Goal: Task Accomplishment & Management: Manage account settings

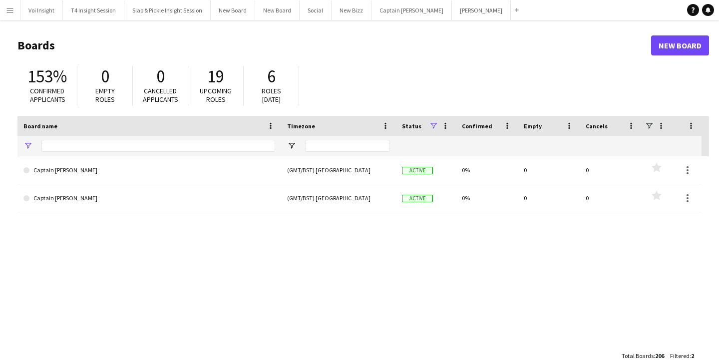
type input "*******"
click at [468, 11] on button "[PERSON_NAME] Close" at bounding box center [481, 9] width 59 height 19
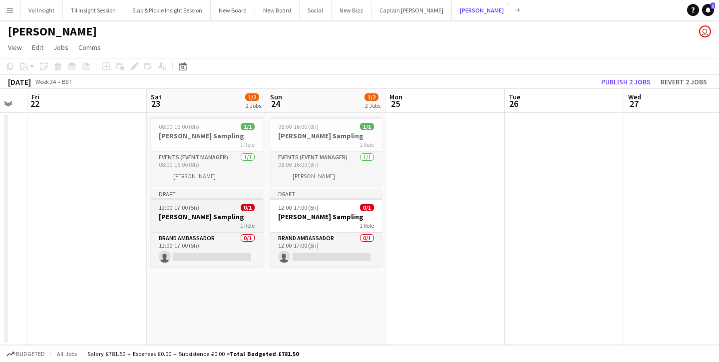
scroll to position [0, 211]
click at [211, 229] on div "1 Role" at bounding box center [207, 225] width 112 height 8
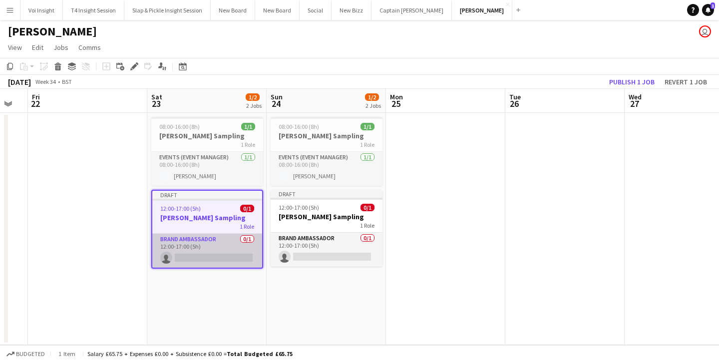
click at [204, 248] on app-card-role "Brand Ambassador 0/1 12:00-17:00 (5h) single-neutral-actions" at bounding box center [207, 251] width 110 height 34
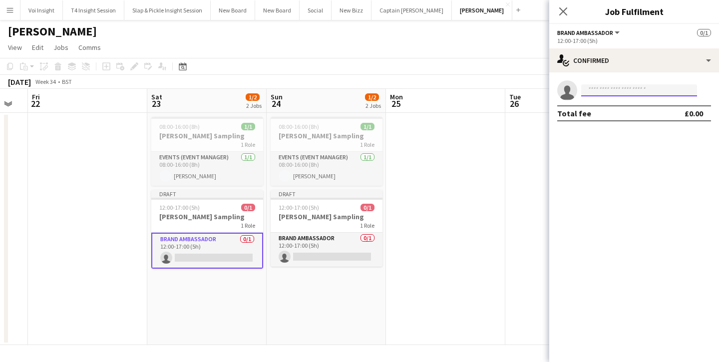
click at [597, 88] on input at bounding box center [639, 90] width 116 height 12
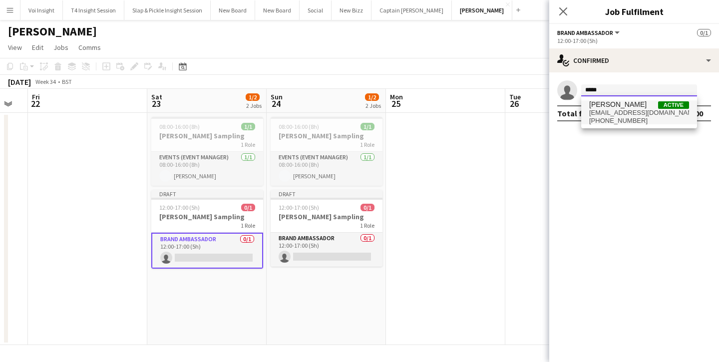
type input "*****"
click at [617, 117] on span "[PHONE_NUMBER]" at bounding box center [639, 121] width 100 height 8
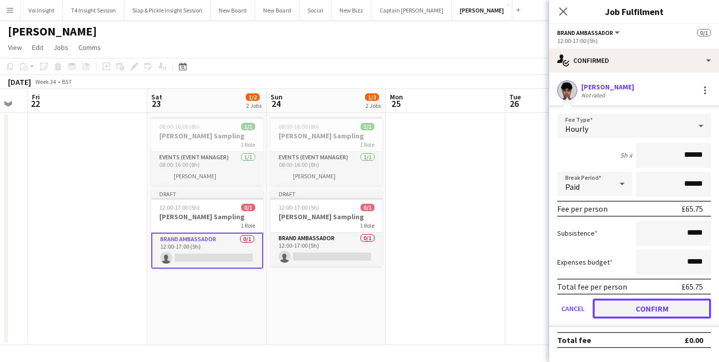
click at [666, 306] on button "Confirm" at bounding box center [652, 309] width 118 height 20
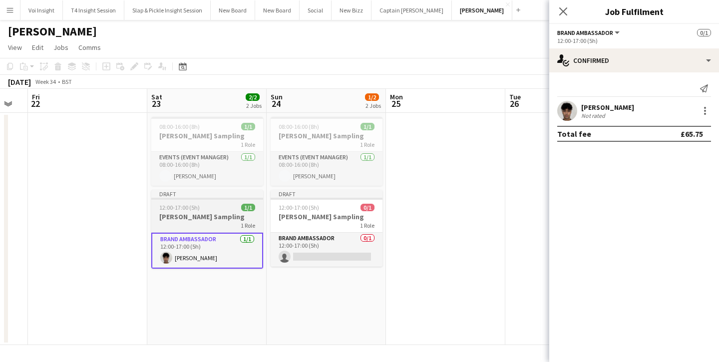
click at [227, 224] on div "1 Role" at bounding box center [207, 225] width 112 height 8
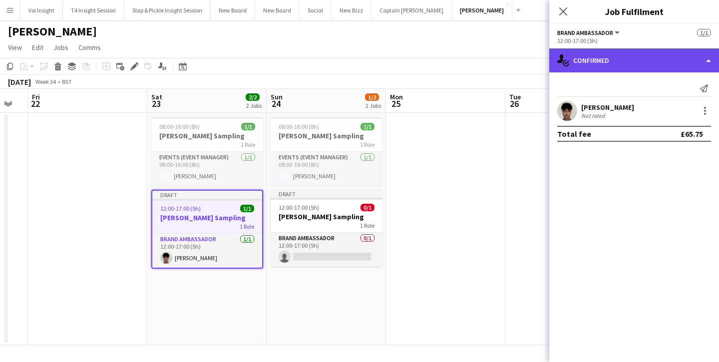
click at [702, 61] on div "single-neutral-actions-check-2 Confirmed" at bounding box center [635, 60] width 170 height 24
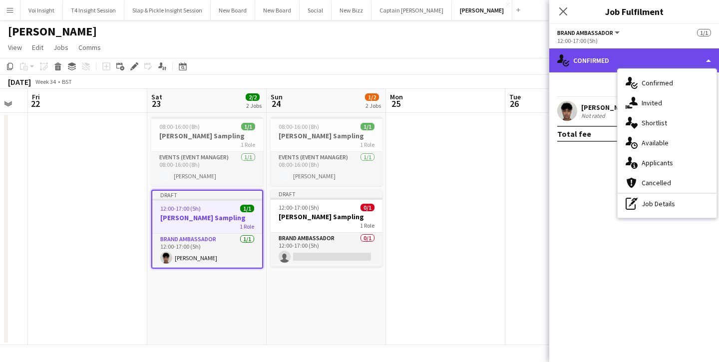
click at [616, 55] on div "single-neutral-actions-check-2 Confirmed" at bounding box center [635, 60] width 170 height 24
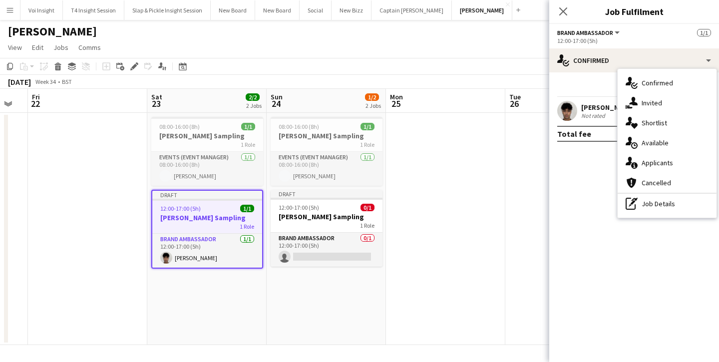
click at [706, 30] on span "1/1" at bounding box center [704, 32] width 14 height 7
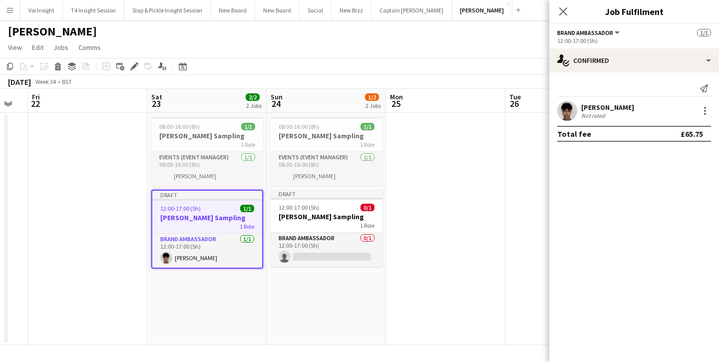
click at [587, 28] on div "Brand Ambassador All roles Brand Ambassador" at bounding box center [589, 32] width 64 height 9
click at [591, 32] on span "Brand Ambassador" at bounding box center [585, 32] width 56 height 7
click at [683, 36] on div "Brand Ambassador All roles Brand Ambassador 1/1" at bounding box center [634, 32] width 154 height 9
click at [132, 64] on icon "Edit" at bounding box center [134, 66] width 8 height 8
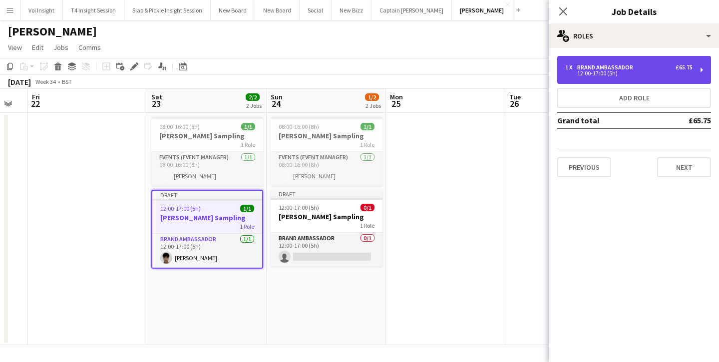
click at [623, 60] on div "1 x Brand Ambassador £65.75 12:00-17:00 (5h)" at bounding box center [634, 70] width 154 height 28
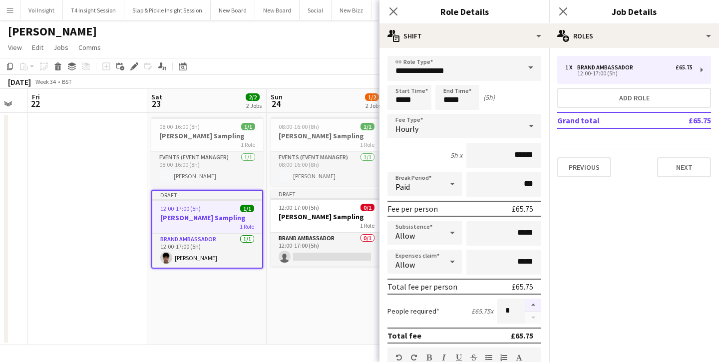
click at [535, 304] on button "button" at bounding box center [534, 305] width 16 height 13
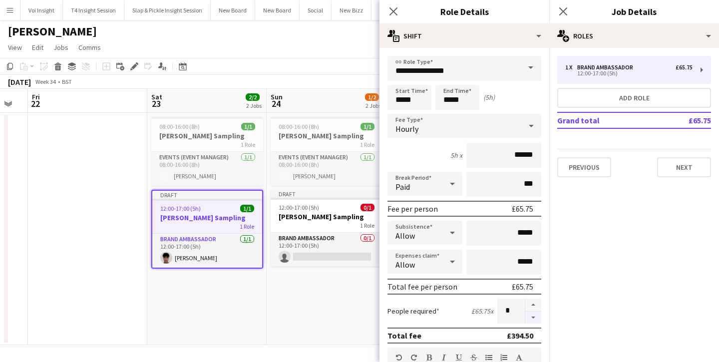
click at [532, 319] on button "button" at bounding box center [534, 318] width 16 height 12
type input "*"
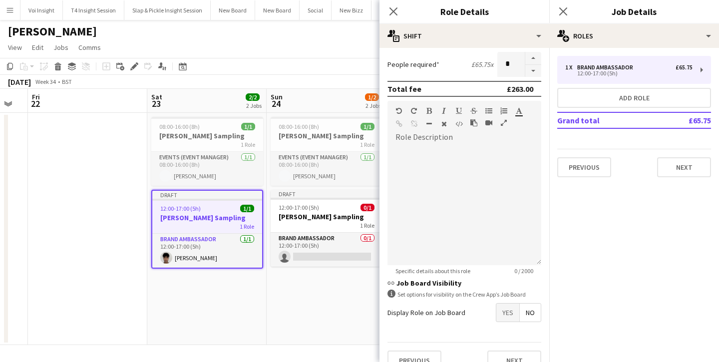
scroll to position [263, 0]
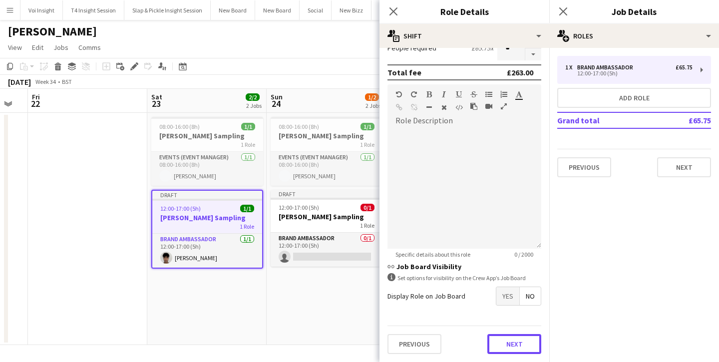
click at [508, 341] on button "Next" at bounding box center [515, 344] width 54 height 20
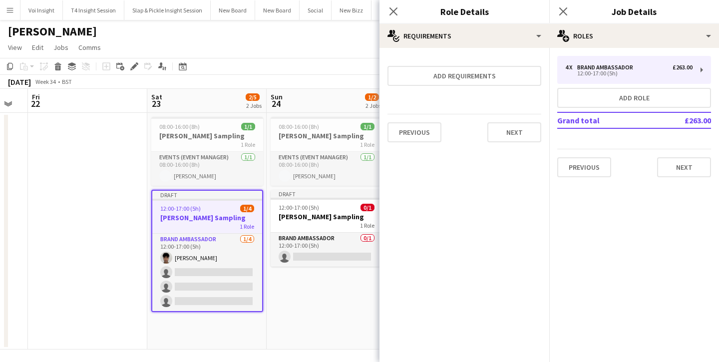
scroll to position [0, 0]
click at [509, 126] on button "Next" at bounding box center [515, 132] width 54 height 20
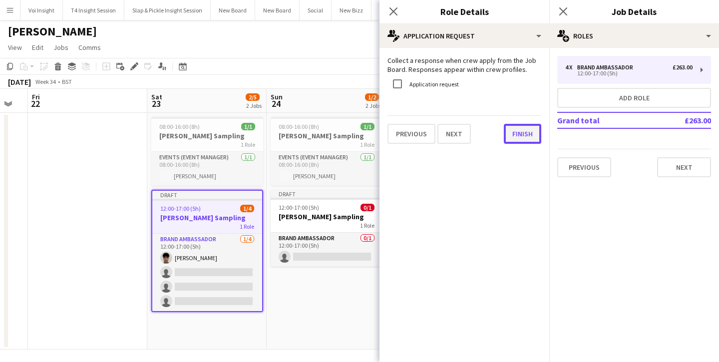
click at [523, 127] on button "Finish" at bounding box center [522, 134] width 37 height 20
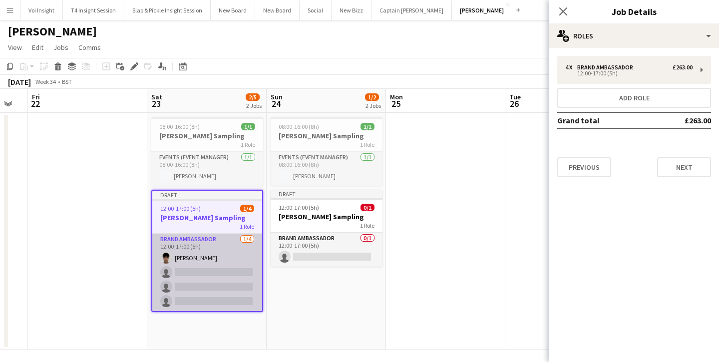
click at [208, 286] on app-card-role "Brand Ambassador [DATE] 12:00-17:00 (5h) [PERSON_NAME] single-neutral-actions s…" at bounding box center [207, 272] width 110 height 77
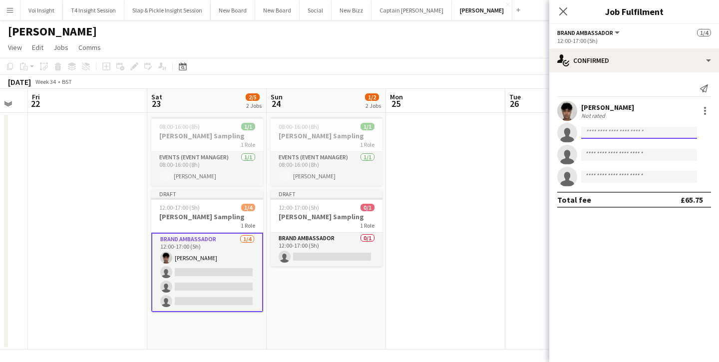
click at [615, 134] on input at bounding box center [639, 133] width 116 height 12
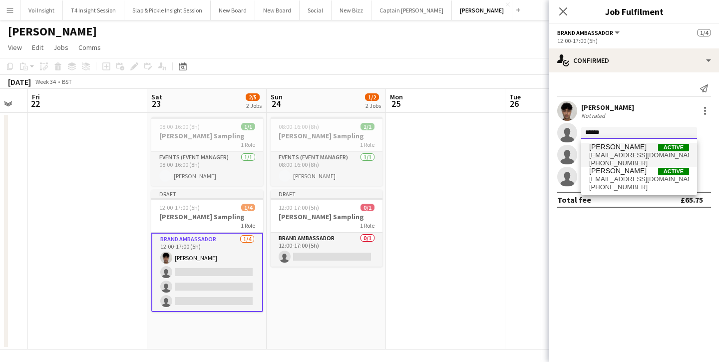
type input "******"
click at [613, 145] on span "[PERSON_NAME]" at bounding box center [617, 147] width 57 height 8
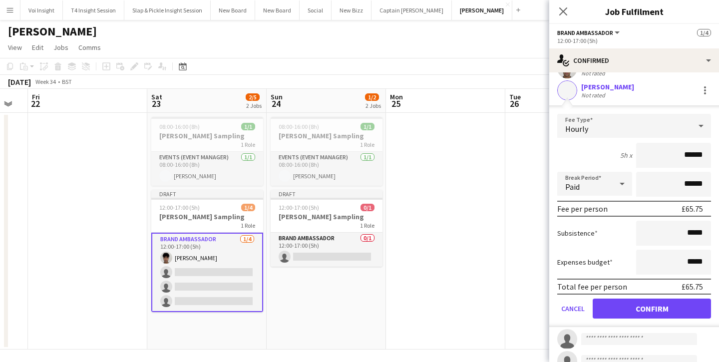
scroll to position [43, 0]
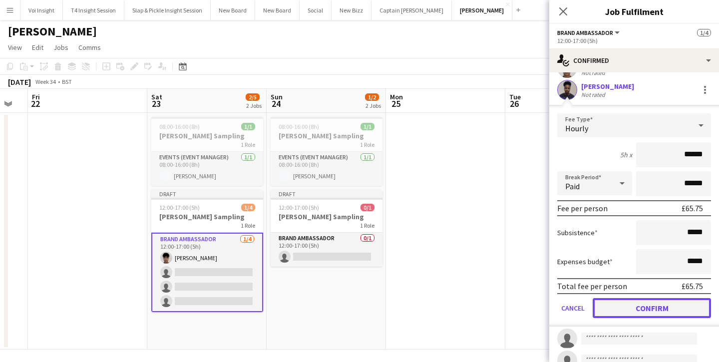
click at [637, 308] on button "Confirm" at bounding box center [652, 308] width 118 height 20
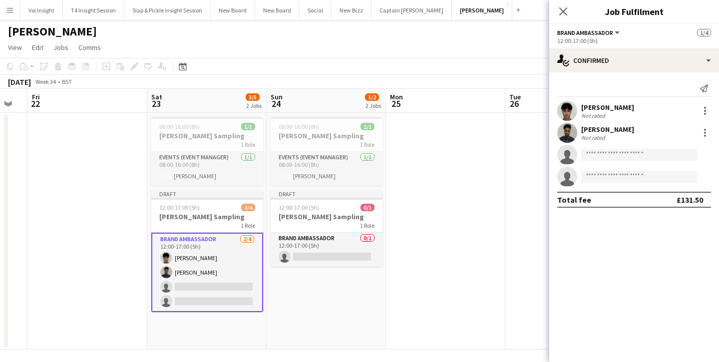
scroll to position [0, 0]
click at [622, 157] on input at bounding box center [639, 155] width 116 height 12
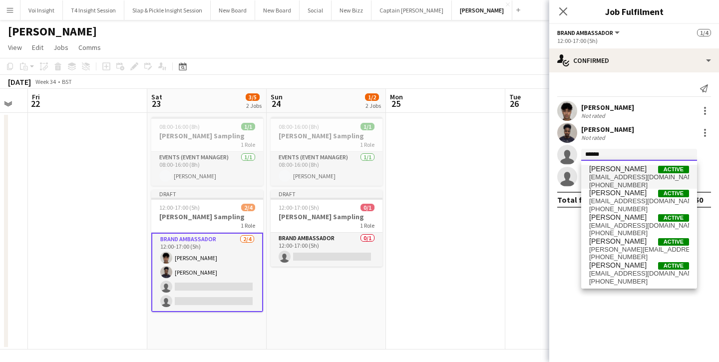
type input "******"
click at [636, 173] on span "[EMAIL_ADDRESS][DOMAIN_NAME]" at bounding box center [639, 177] width 100 height 8
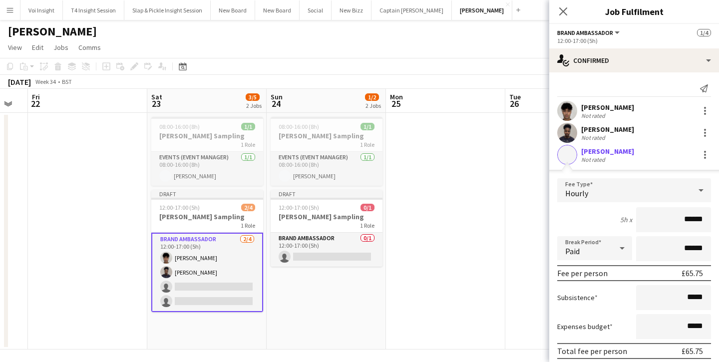
click at [567, 157] on app-user-avatar at bounding box center [567, 155] width 20 height 20
click at [702, 153] on div at bounding box center [705, 155] width 12 height 12
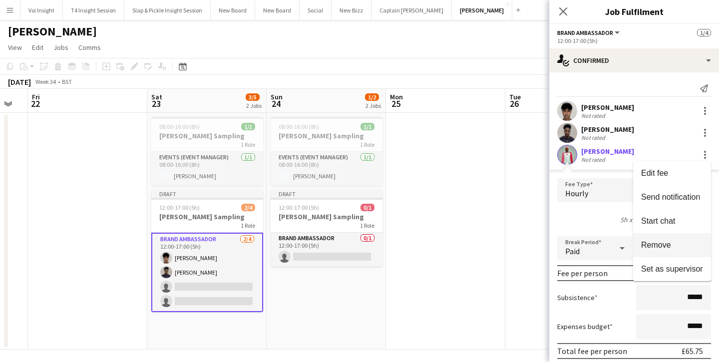
click at [658, 239] on button "Remove" at bounding box center [672, 245] width 78 height 24
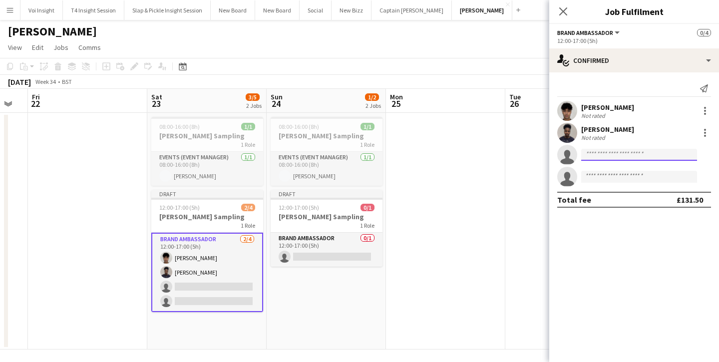
click at [606, 157] on input at bounding box center [639, 155] width 116 height 12
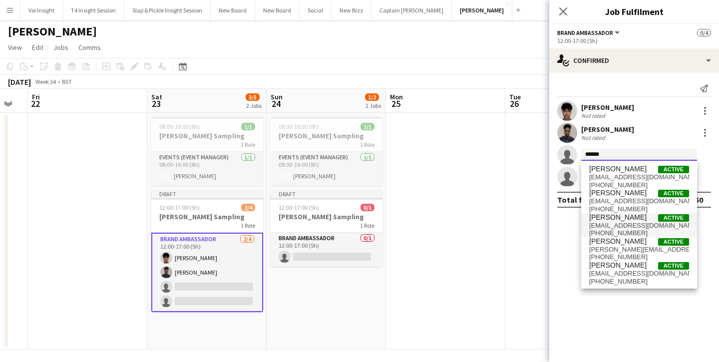
type input "******"
click at [626, 219] on span "[PERSON_NAME]" at bounding box center [617, 217] width 57 height 8
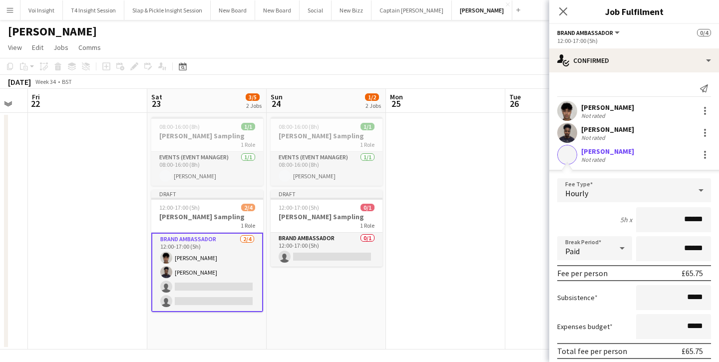
click at [709, 143] on div "[PERSON_NAME] Not rated [PERSON_NAME] Not rated [PERSON_NAME] Not rated Fee Typ…" at bounding box center [635, 257] width 170 height 313
click at [709, 145] on div "[PERSON_NAME] Not rated" at bounding box center [635, 155] width 170 height 20
click at [706, 150] on div at bounding box center [705, 155] width 12 height 12
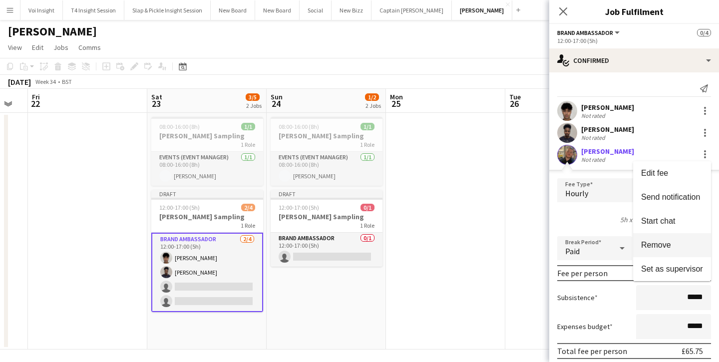
click at [663, 243] on span "Remove" at bounding box center [656, 245] width 30 height 8
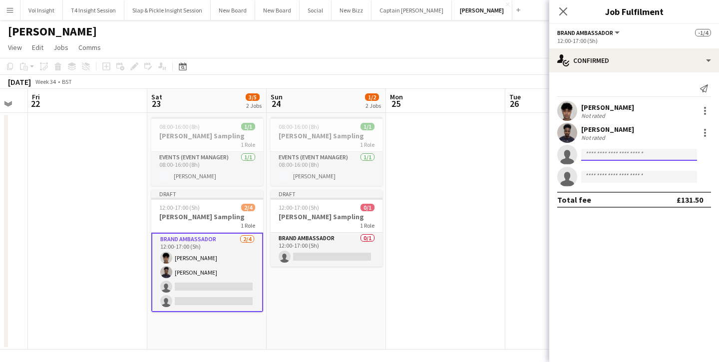
click at [600, 150] on input at bounding box center [639, 155] width 116 height 12
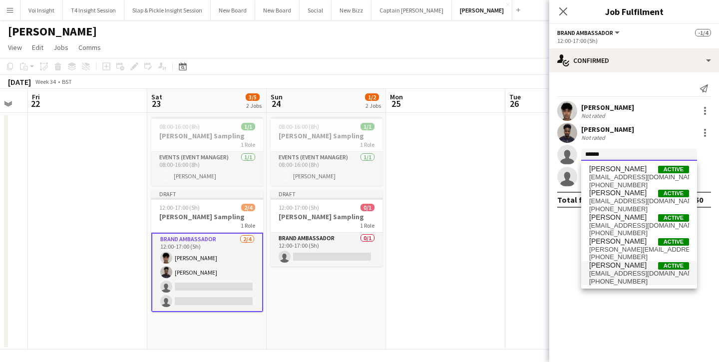
scroll to position [0, 0]
type input "******"
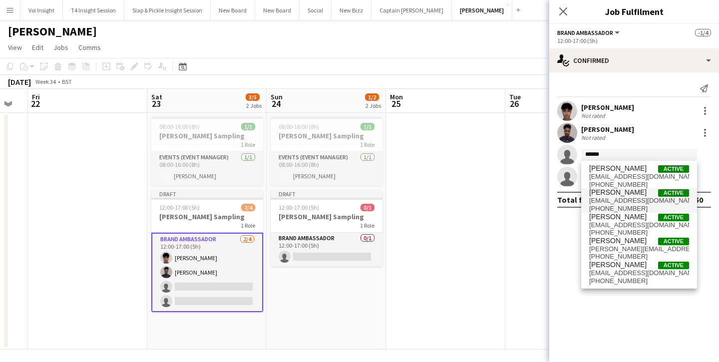
click at [626, 194] on span "[PERSON_NAME]" at bounding box center [617, 192] width 57 height 8
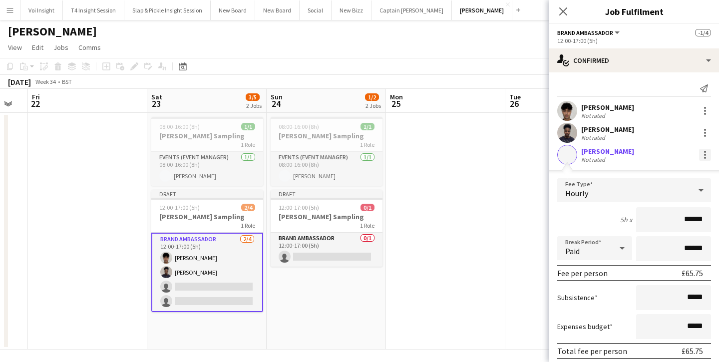
click at [702, 153] on div at bounding box center [705, 155] width 12 height 12
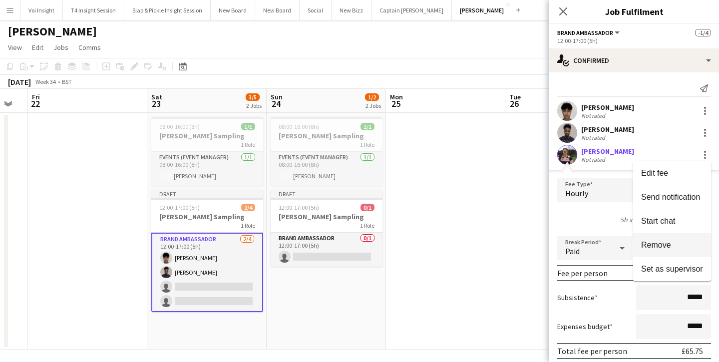
click at [670, 245] on span "Remove" at bounding box center [656, 245] width 30 height 8
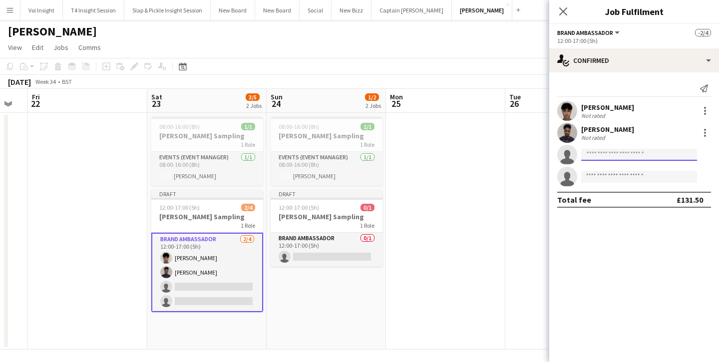
click at [601, 150] on input at bounding box center [639, 155] width 116 height 12
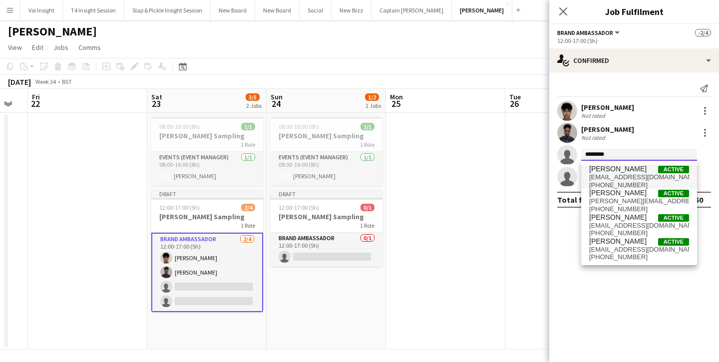
type input "********"
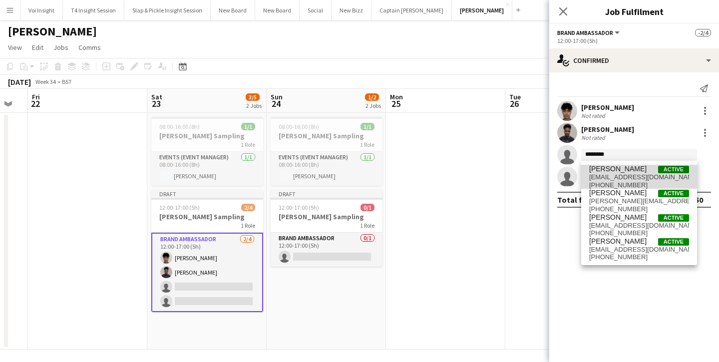
click at [599, 169] on span "[PERSON_NAME]" at bounding box center [617, 169] width 57 height 8
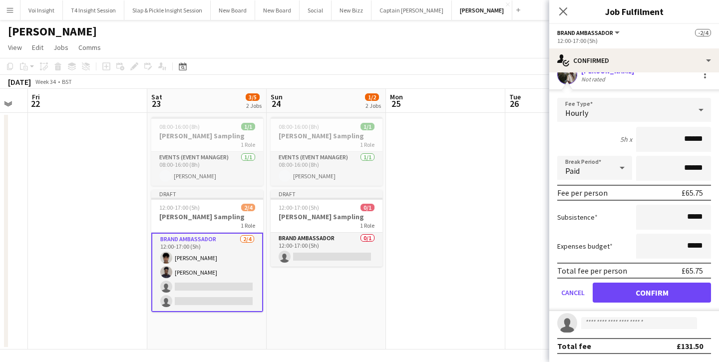
scroll to position [4, 0]
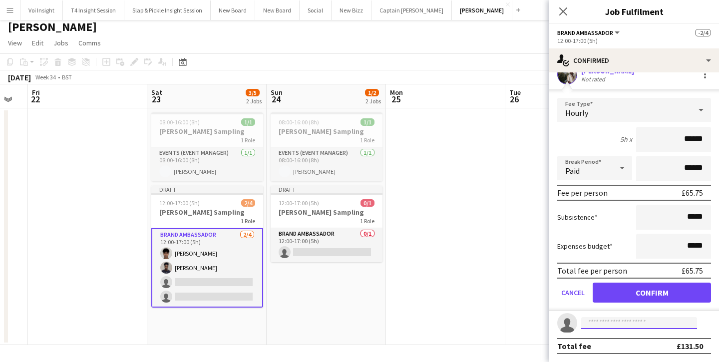
click at [608, 321] on input at bounding box center [639, 323] width 116 height 12
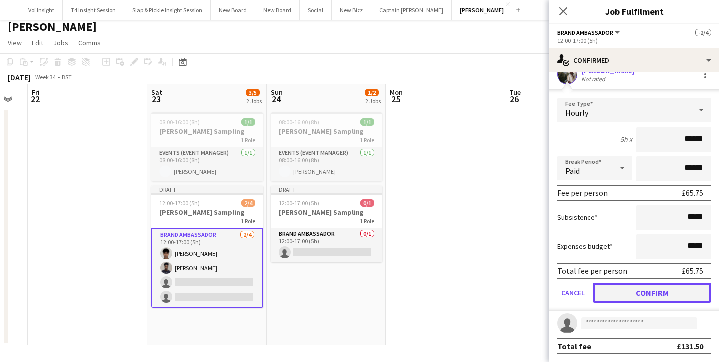
click at [631, 292] on button "Confirm" at bounding box center [652, 293] width 118 height 20
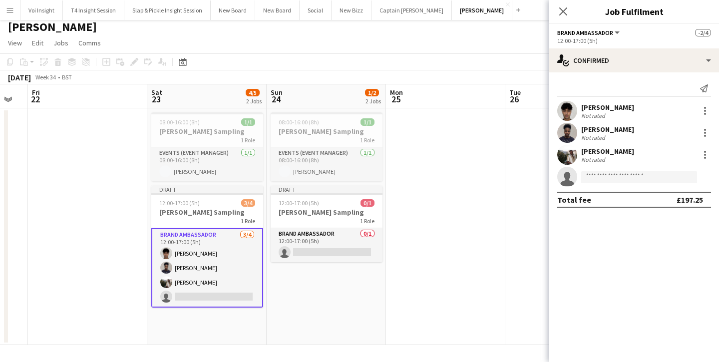
scroll to position [0, 0]
click at [608, 181] on input at bounding box center [639, 177] width 116 height 12
click at [703, 155] on div at bounding box center [705, 155] width 12 height 12
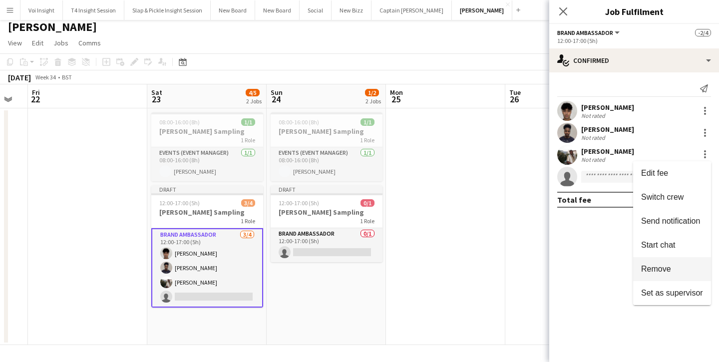
click at [669, 265] on span "Remove" at bounding box center [656, 269] width 30 height 8
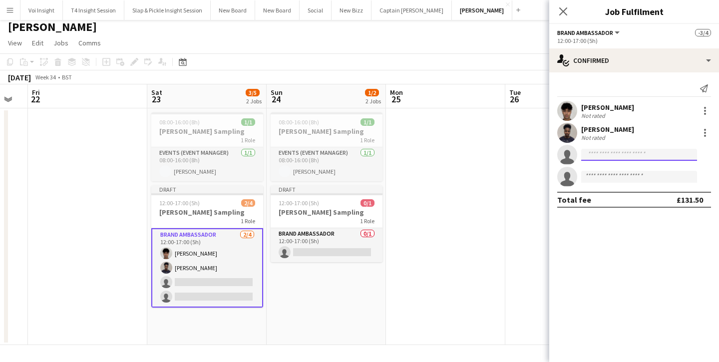
click at [612, 158] on input at bounding box center [639, 155] width 116 height 12
click at [612, 157] on input "**********" at bounding box center [639, 155] width 116 height 12
paste input "**********"
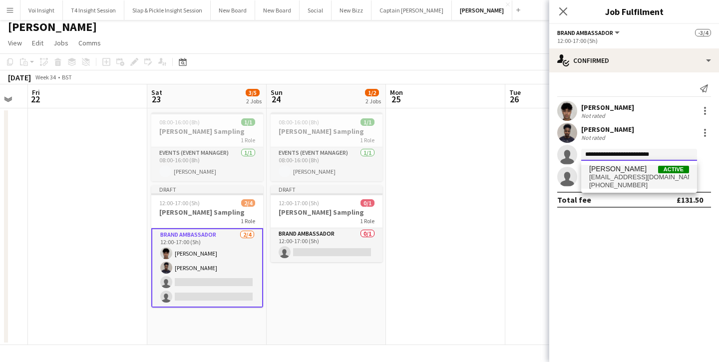
type input "**********"
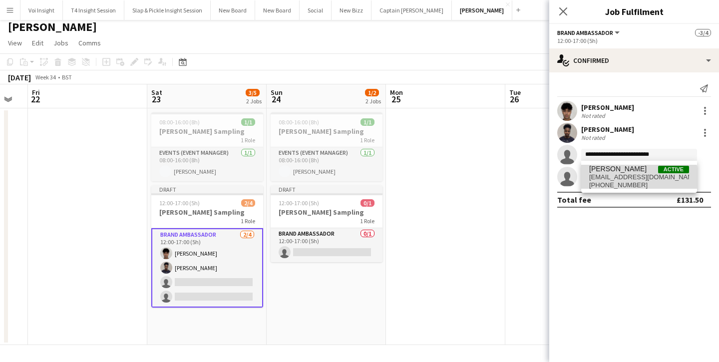
click at [631, 182] on span "[PHONE_NUMBER]" at bounding box center [639, 185] width 100 height 8
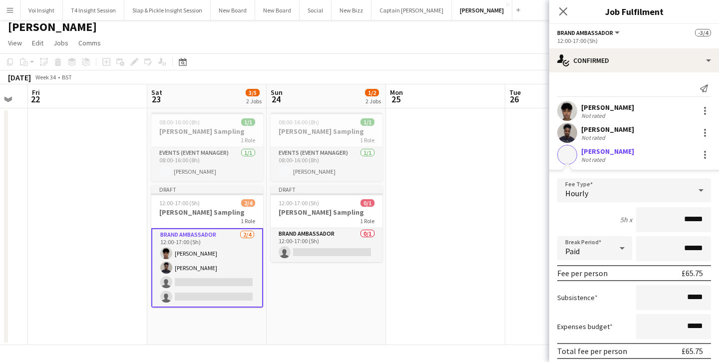
scroll to position [80, 0]
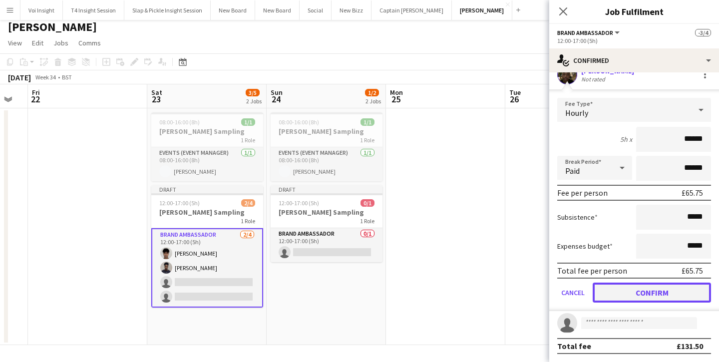
click at [626, 296] on button "Confirm" at bounding box center [652, 293] width 118 height 20
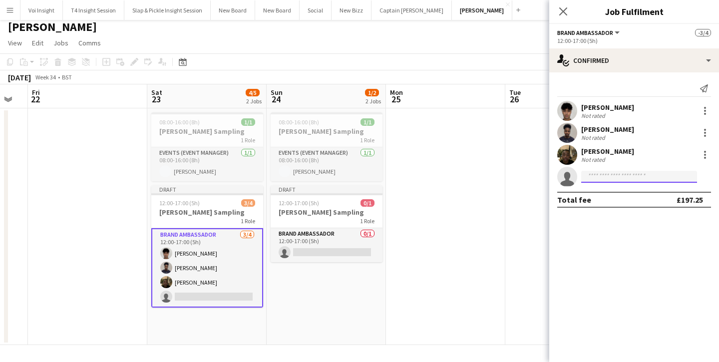
click at [610, 180] on input at bounding box center [639, 177] width 116 height 12
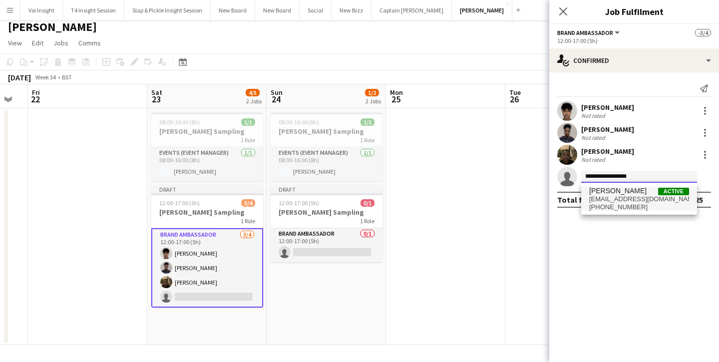
type input "**********"
click at [639, 202] on span "[EMAIL_ADDRESS][DOMAIN_NAME]" at bounding box center [639, 199] width 100 height 8
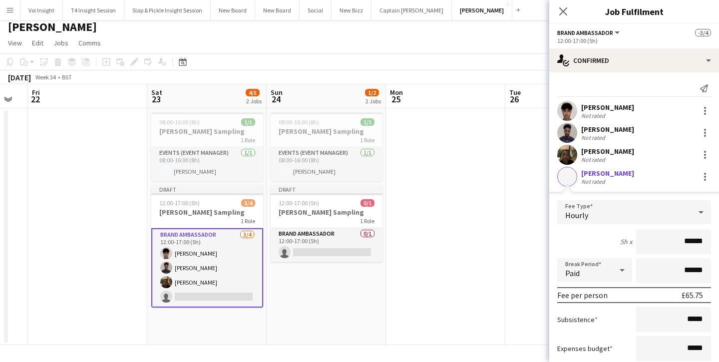
scroll to position [80, 0]
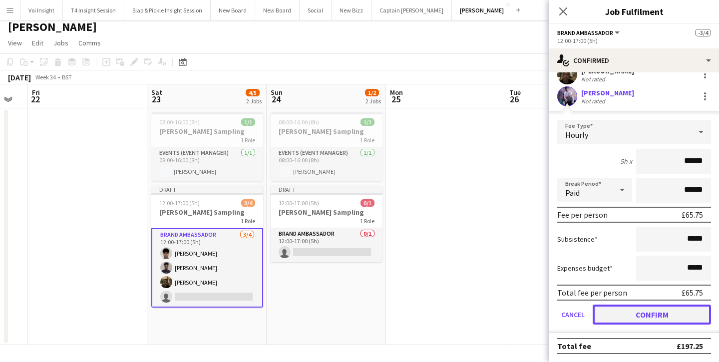
click at [663, 318] on button "Confirm" at bounding box center [652, 315] width 118 height 20
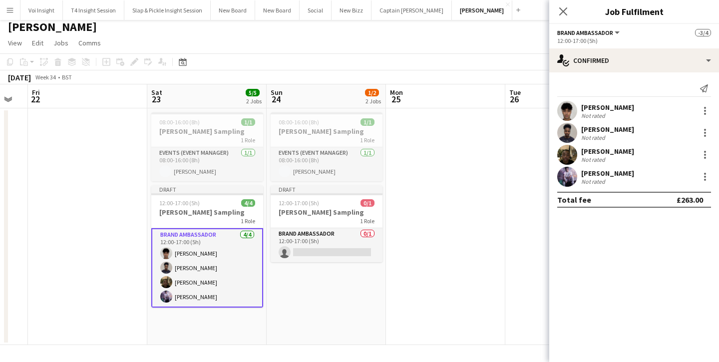
scroll to position [0, 0]
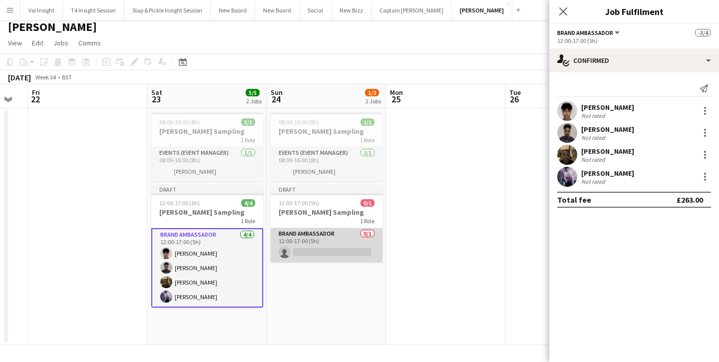
click at [337, 244] on app-card-role "Brand Ambassador 0/1 12:00-17:00 (5h) single-neutral-actions" at bounding box center [327, 245] width 112 height 34
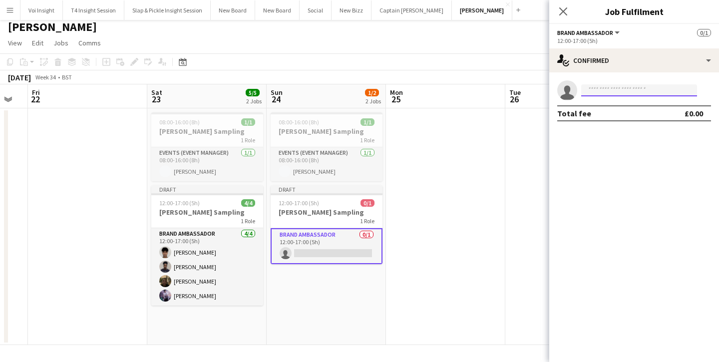
click at [610, 88] on input at bounding box center [639, 90] width 116 height 12
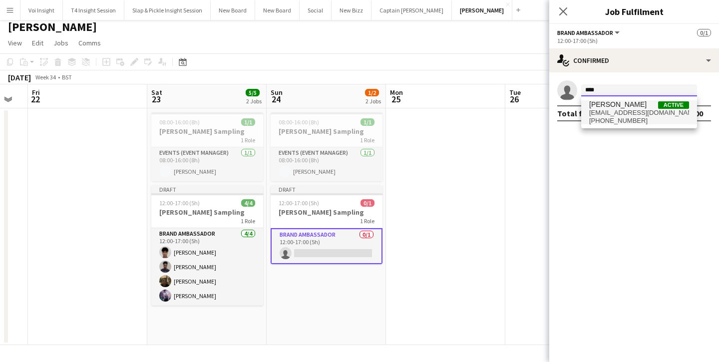
type input "****"
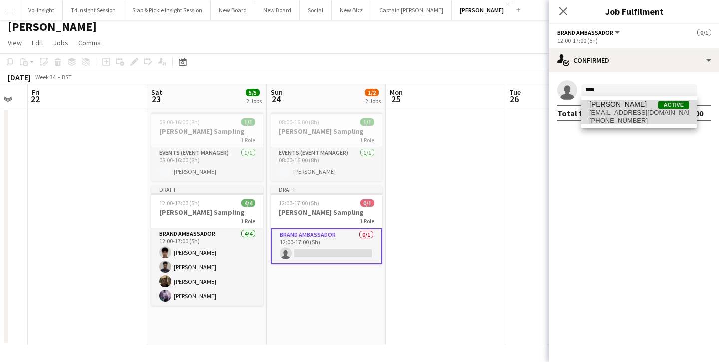
click at [623, 114] on span "[EMAIL_ADDRESS][DOMAIN_NAME]" at bounding box center [639, 113] width 100 height 8
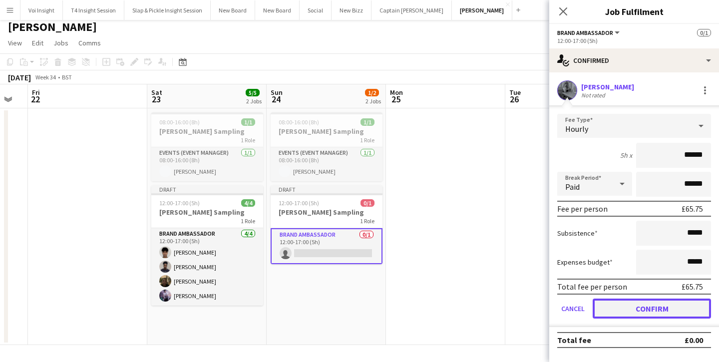
click at [654, 306] on button "Confirm" at bounding box center [652, 309] width 118 height 20
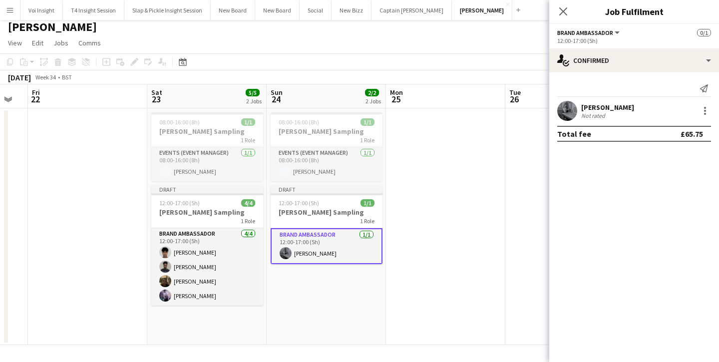
click at [302, 241] on app-card-role "Brand Ambassador [DATE] 12:00-17:00 (5h) [PERSON_NAME]" at bounding box center [327, 246] width 112 height 36
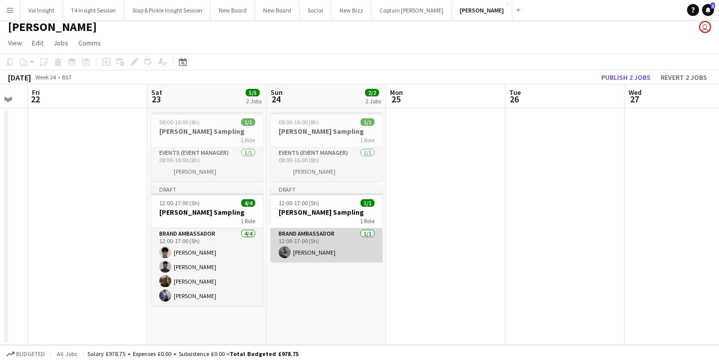
click at [350, 234] on app-card-role "Brand Ambassador [DATE] 12:00-17:00 (5h) [PERSON_NAME]" at bounding box center [327, 245] width 112 height 34
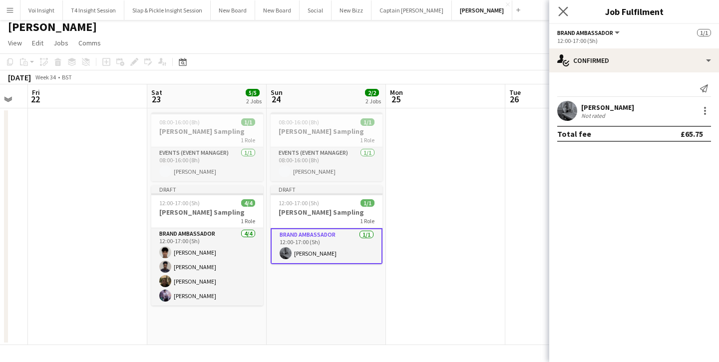
click at [569, 8] on app-icon "Close pop-in" at bounding box center [563, 11] width 14 height 14
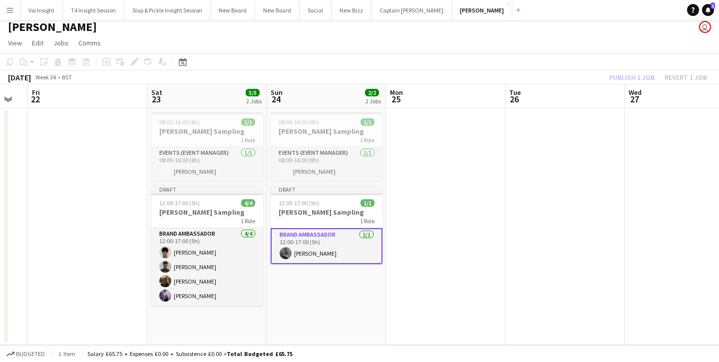
click at [569, 8] on app-navbar "Menu Boards Boards Boards All jobs Status Workforce Workforce My Workforce Recr…" at bounding box center [359, 10] width 719 height 20
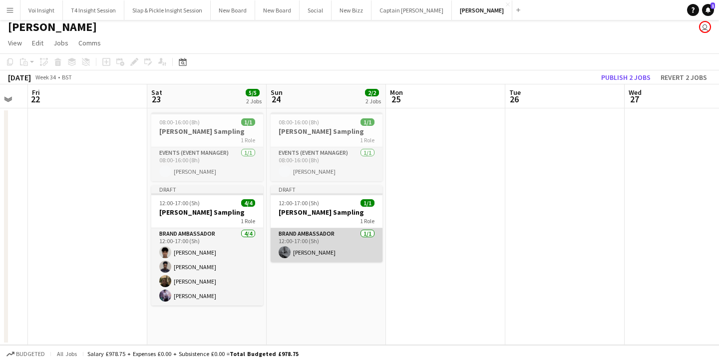
click at [344, 237] on app-card-role "Brand Ambassador [DATE] 12:00-17:00 (5h) [PERSON_NAME]" at bounding box center [327, 245] width 112 height 34
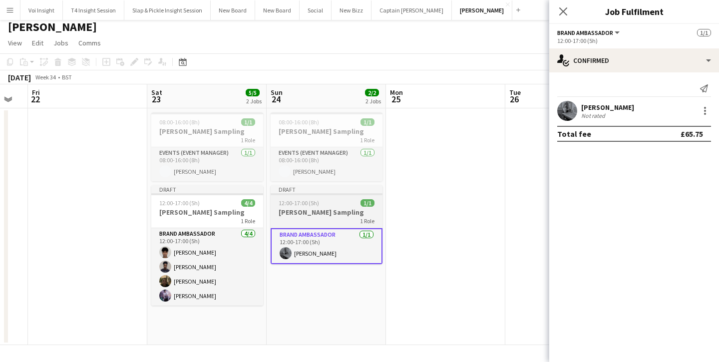
click at [315, 212] on h3 "[PERSON_NAME] Sampling" at bounding box center [327, 212] width 112 height 9
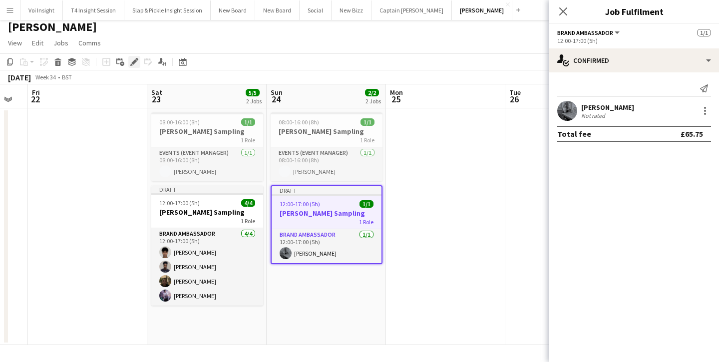
click at [136, 65] on icon "Edit" at bounding box center [134, 62] width 8 height 8
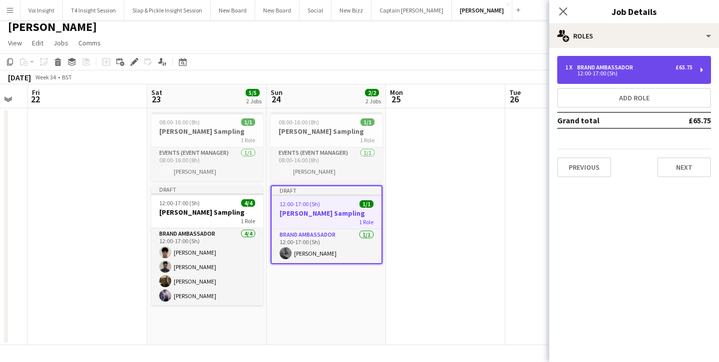
click at [597, 75] on div "12:00-17:00 (5h)" at bounding box center [628, 73] width 127 height 5
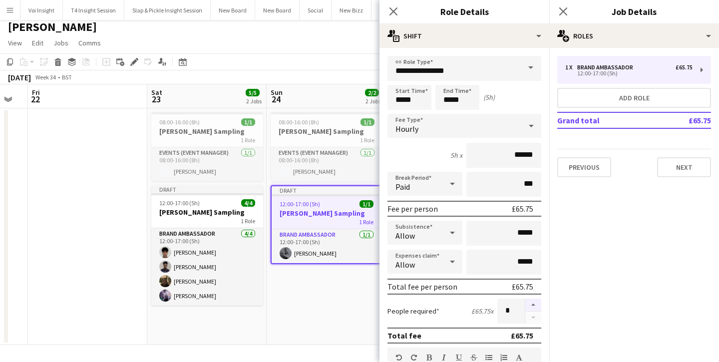
click at [530, 304] on button "button" at bounding box center [534, 305] width 16 height 13
click at [534, 304] on button "button" at bounding box center [534, 305] width 16 height 13
type input "*"
click at [681, 165] on button "Next" at bounding box center [684, 167] width 54 height 20
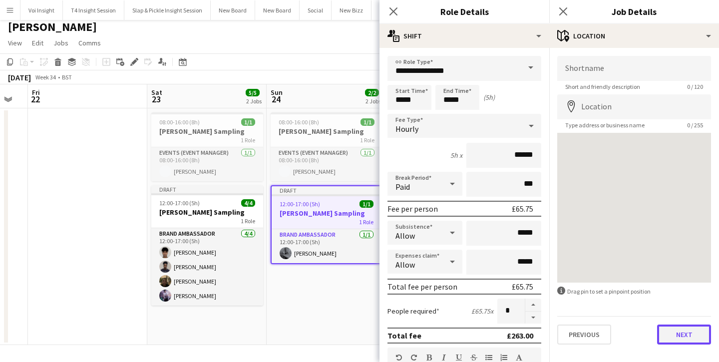
click at [685, 342] on button "Next" at bounding box center [684, 335] width 54 height 20
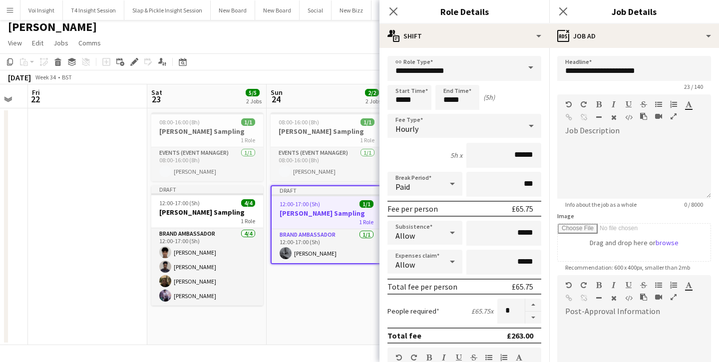
scroll to position [131, 0]
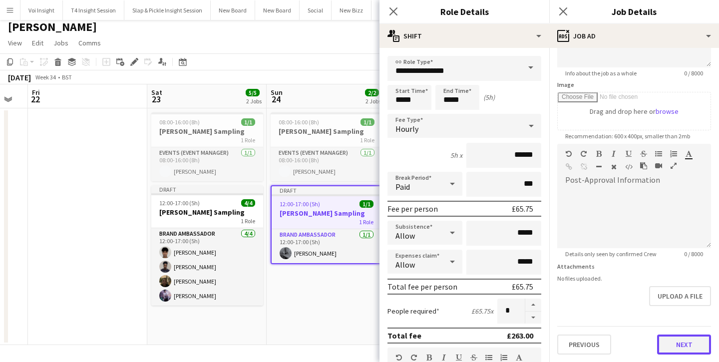
click at [680, 343] on button "Next" at bounding box center [684, 345] width 54 height 20
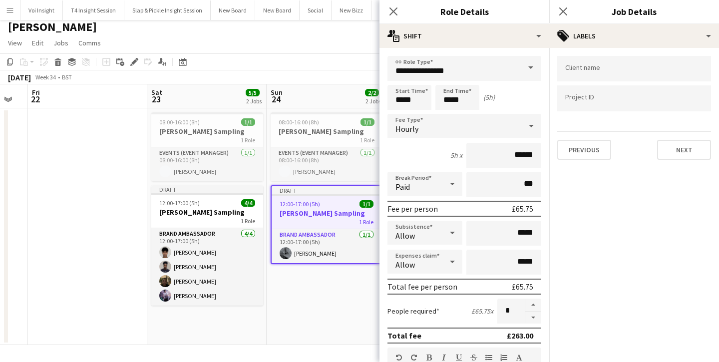
scroll to position [263, 0]
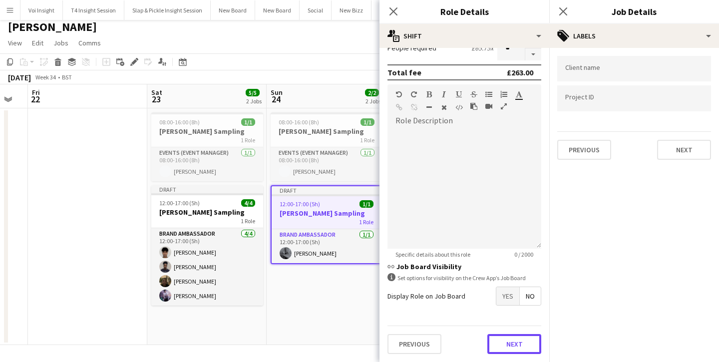
click at [514, 341] on button "Next" at bounding box center [515, 344] width 54 height 20
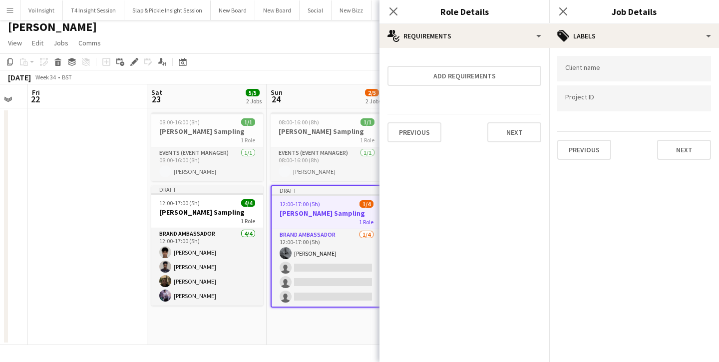
scroll to position [0, 0]
click at [513, 132] on button "Next" at bounding box center [515, 132] width 54 height 20
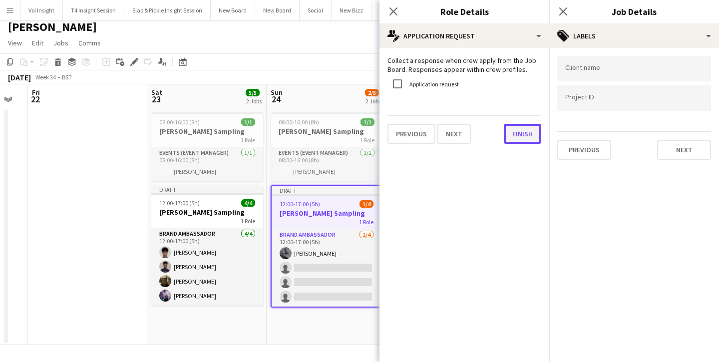
click at [512, 137] on button "Finish" at bounding box center [522, 134] width 37 height 20
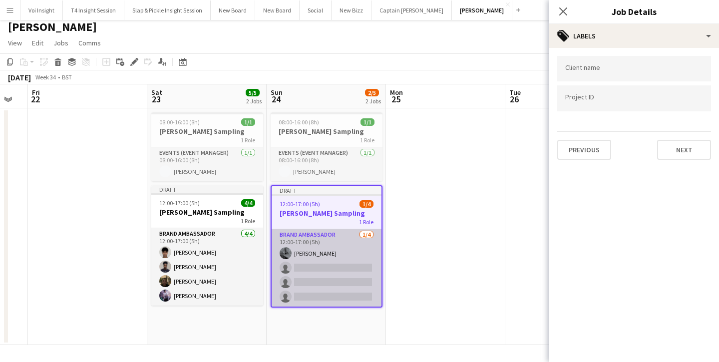
click at [318, 302] on app-card-role "Brand Ambassador [DATE] 12:00-17:00 (5h) [PERSON_NAME] single-neutral-actions s…" at bounding box center [327, 267] width 110 height 77
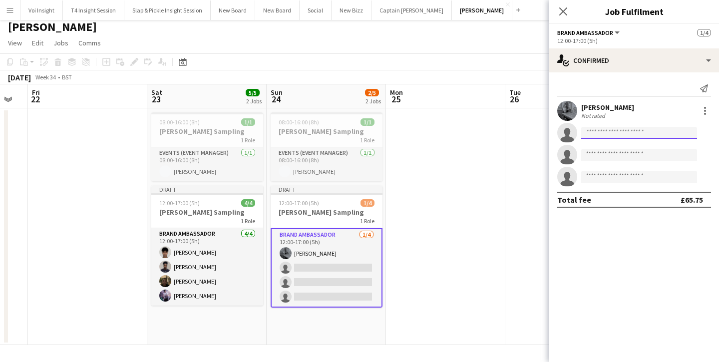
click at [622, 130] on input at bounding box center [639, 133] width 116 height 12
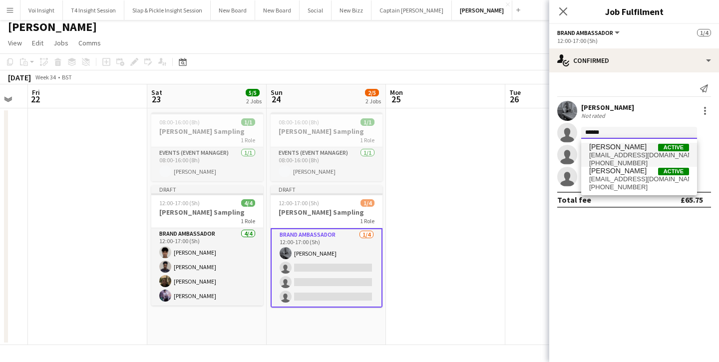
type input "******"
click at [633, 148] on span "[PERSON_NAME]" at bounding box center [617, 147] width 57 height 8
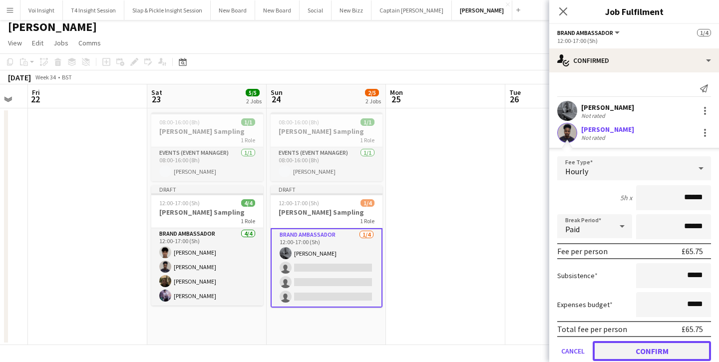
click at [642, 346] on button "Confirm" at bounding box center [652, 351] width 118 height 20
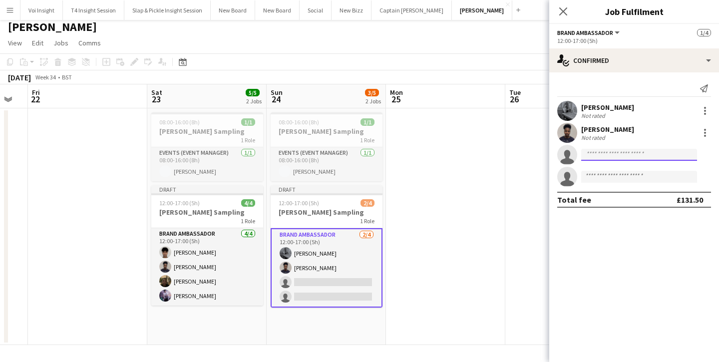
click at [608, 151] on input at bounding box center [639, 155] width 116 height 12
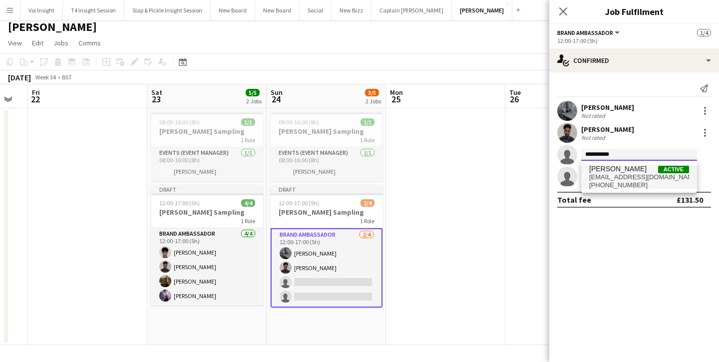
type input "**********"
click at [623, 171] on span "[PERSON_NAME]" at bounding box center [617, 169] width 57 height 8
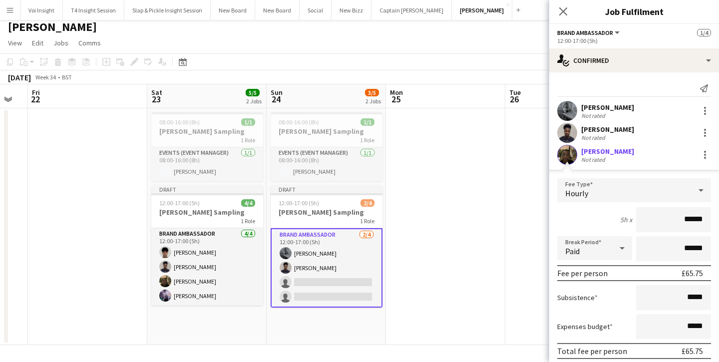
scroll to position [80, 0]
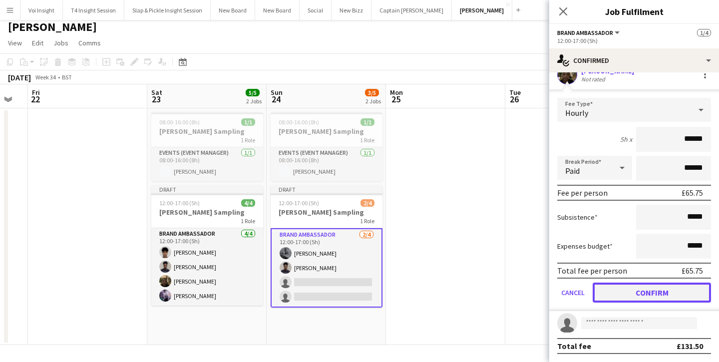
click at [680, 299] on button "Confirm" at bounding box center [652, 293] width 118 height 20
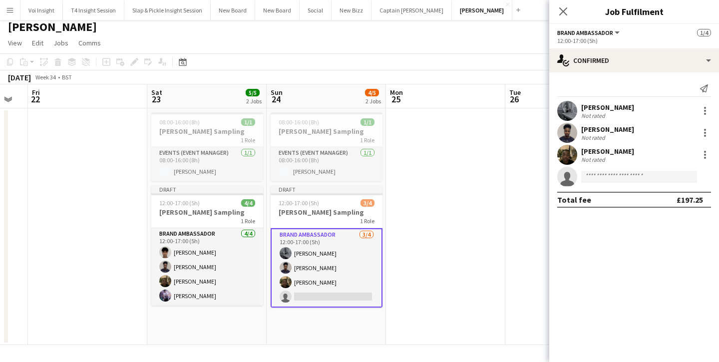
scroll to position [0, 0]
click at [613, 179] on input at bounding box center [639, 177] width 116 height 12
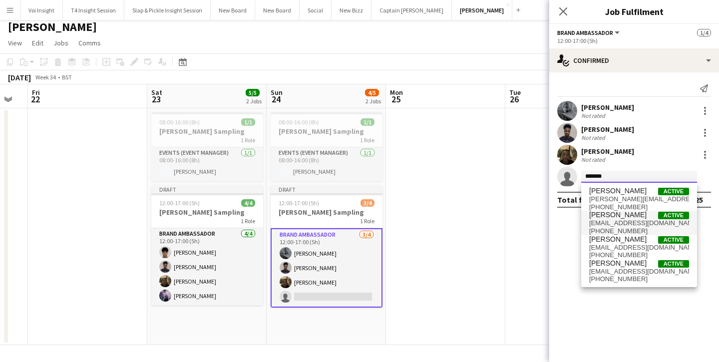
type input "*******"
click at [636, 214] on span "[PERSON_NAME]" at bounding box center [617, 215] width 57 height 8
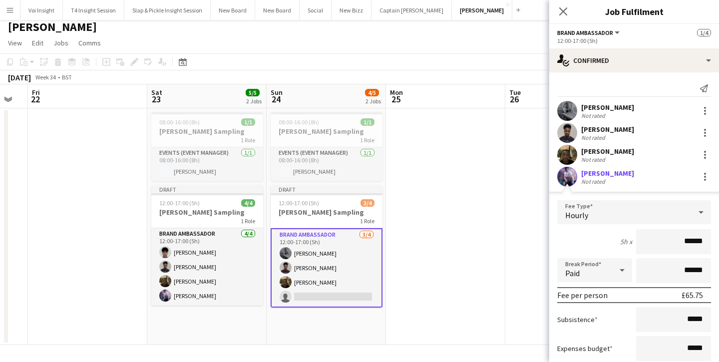
scroll to position [80, 0]
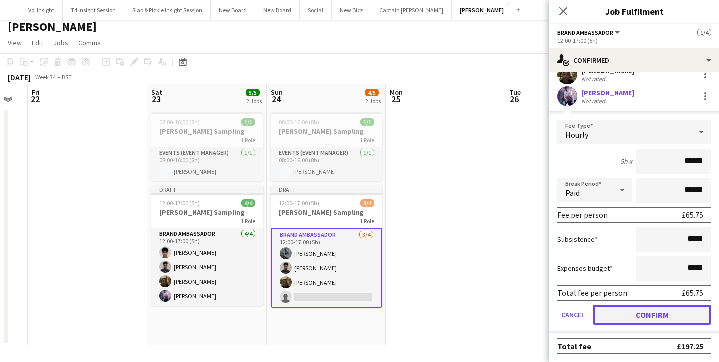
click at [662, 315] on button "Confirm" at bounding box center [652, 315] width 118 height 20
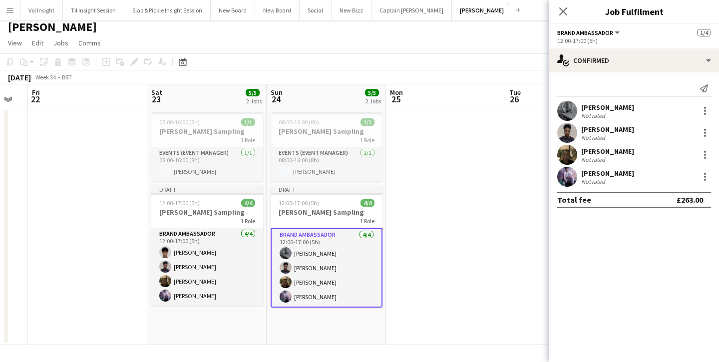
click at [503, 184] on app-date-cell at bounding box center [445, 226] width 119 height 237
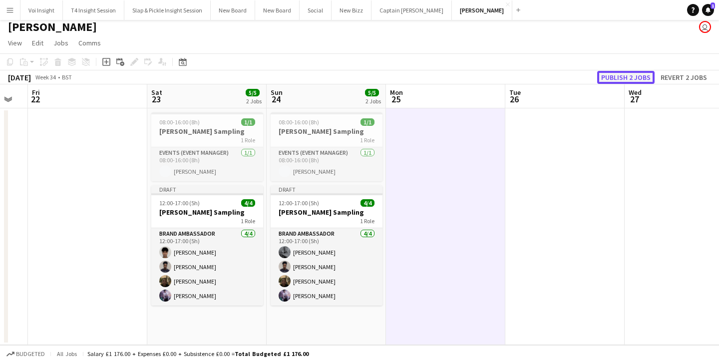
click at [635, 78] on button "Publish 2 jobs" at bounding box center [625, 77] width 57 height 13
